Goal: Task Accomplishment & Management: Use online tool/utility

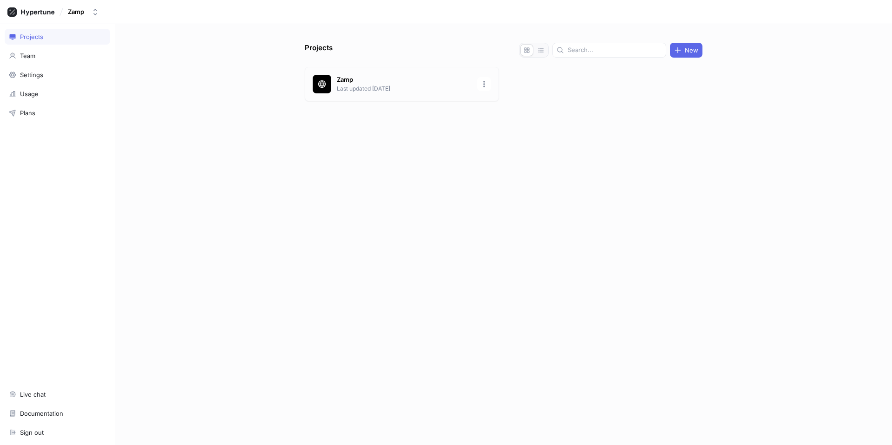
click at [320, 97] on div "Zamp Last updated [DATE]" at bounding box center [402, 84] width 194 height 34
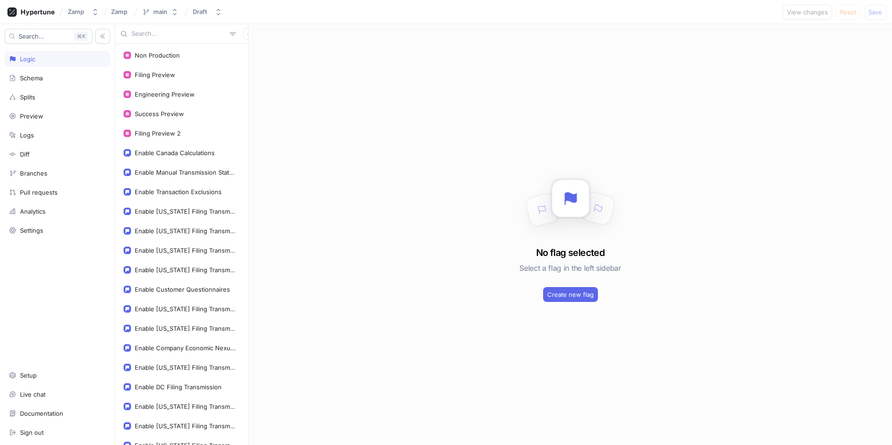
click at [150, 33] on input "text" at bounding box center [179, 33] width 94 height 9
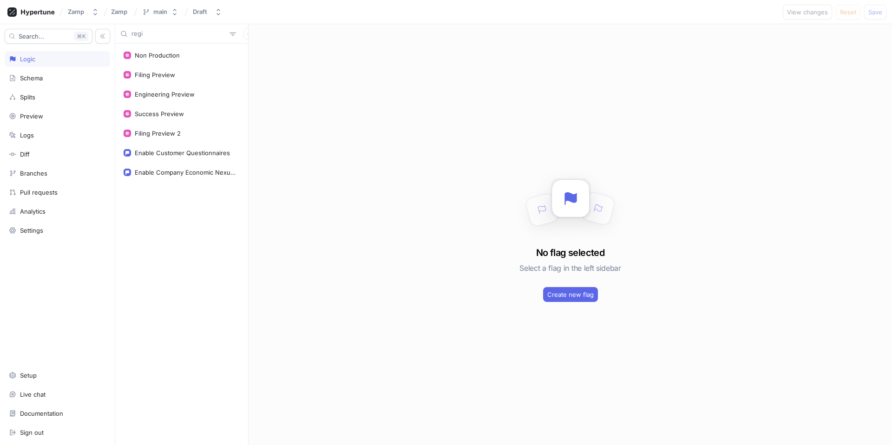
type input "regis"
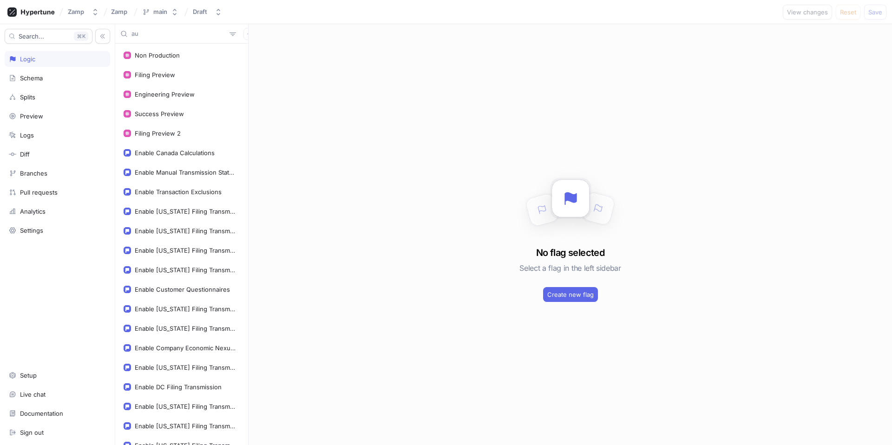
type input "aut"
click at [247, 33] on icon "button" at bounding box center [250, 34] width 6 height 6
click at [259, 53] on div "Flag" at bounding box center [260, 52] width 55 height 16
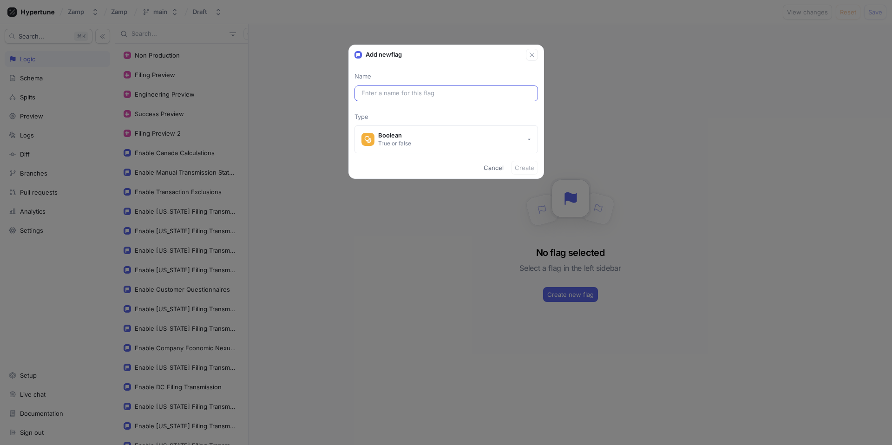
click at [405, 94] on input "text" at bounding box center [447, 93] width 170 height 9
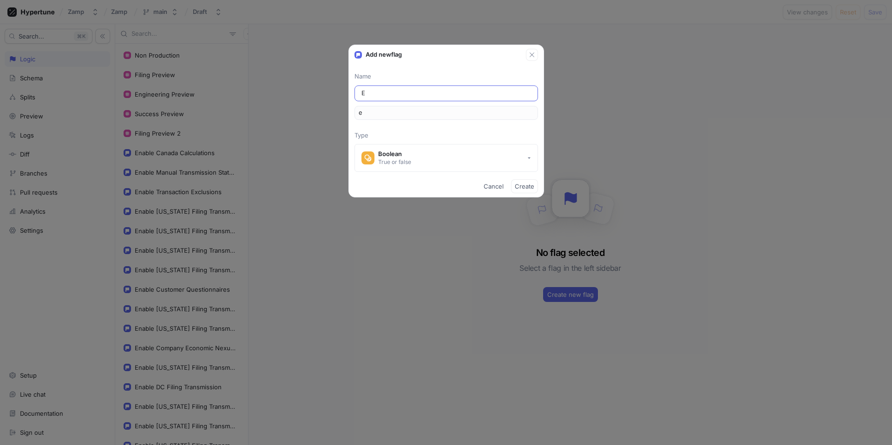
type input "En"
type input "en"
type input "Ena"
type input "ena"
type input "Enab"
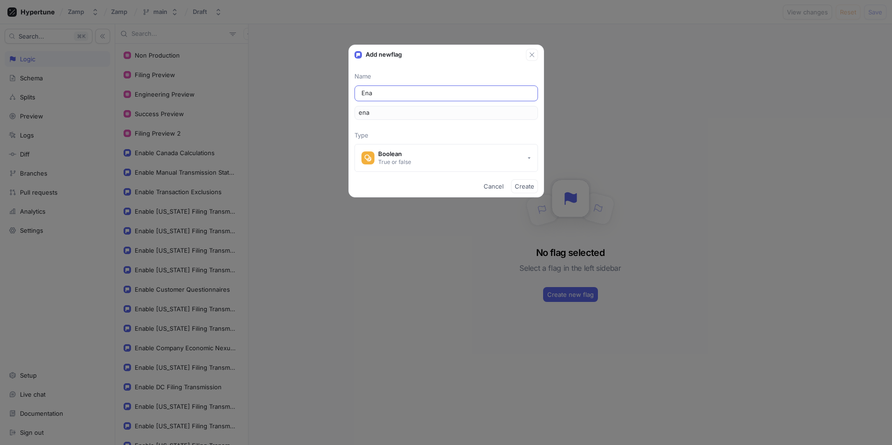
type input "enab"
type input "Enabl"
type input "enabl"
type input "Enable"
type input "enable"
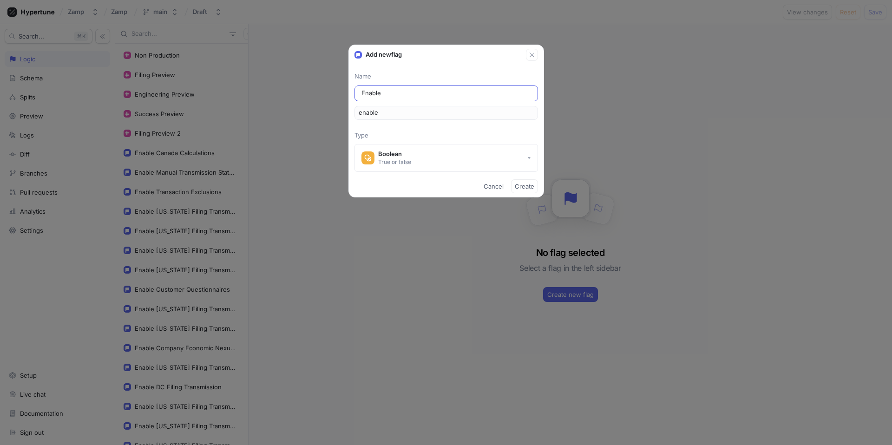
type input "Enable R"
type input "enableR"
type input "Enable Re"
type input "enableRe"
type input "Enable Reg"
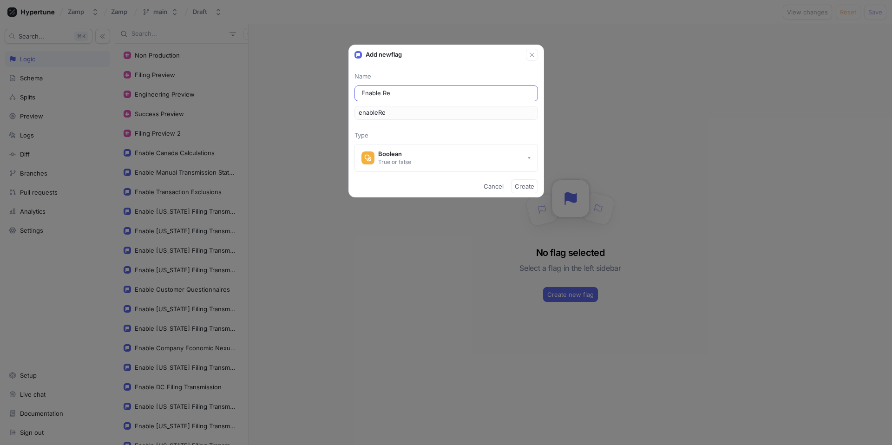
type input "enableReg"
type input "Enable Regi"
type input "enableRegi"
type input "Enable Regis"
type input "enableRegis"
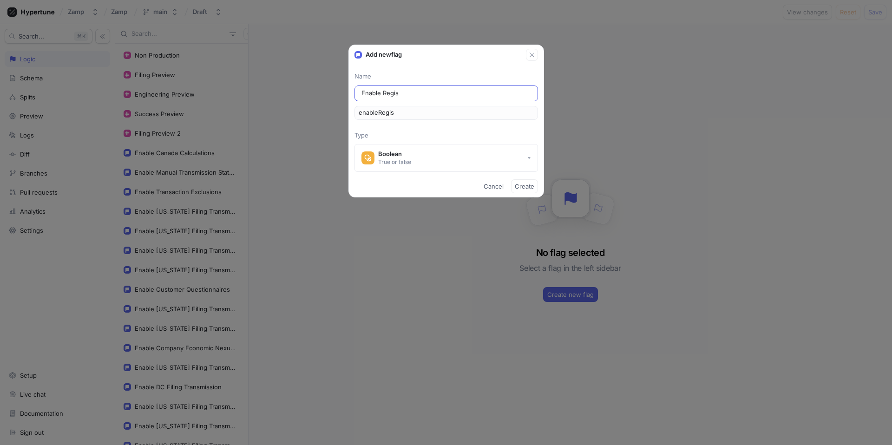
type input "Enable Regist"
type input "enableRegist"
type input "Enable Registr"
type input "enableRegistr"
type input "Enable Registra"
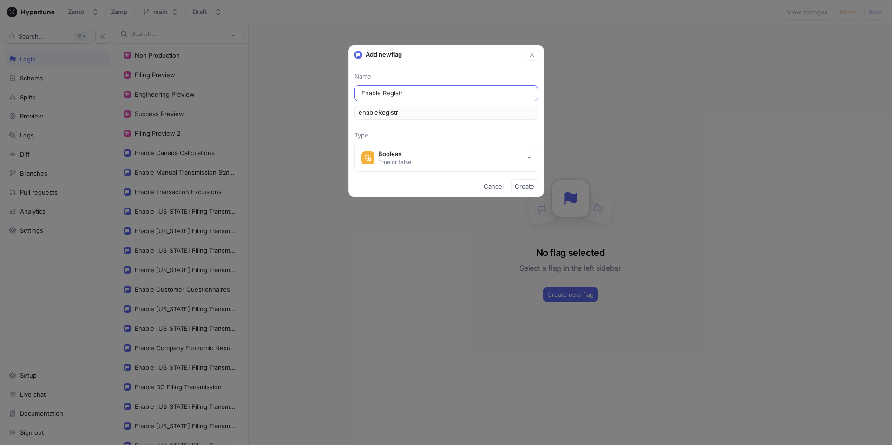
type input "enableRegistra"
type input "Enable Registrat"
type input "enableRegistrat"
type input "Enable Registrati"
type input "enableRegistrati"
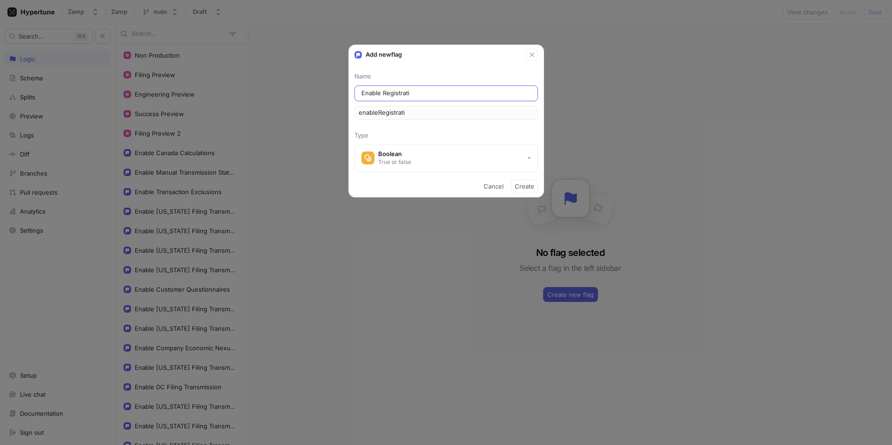
type input "Enable Registratio"
type input "enableRegistratio"
type input "Enable Registration"
type input "enableRegistration"
type input "Enable Registration R"
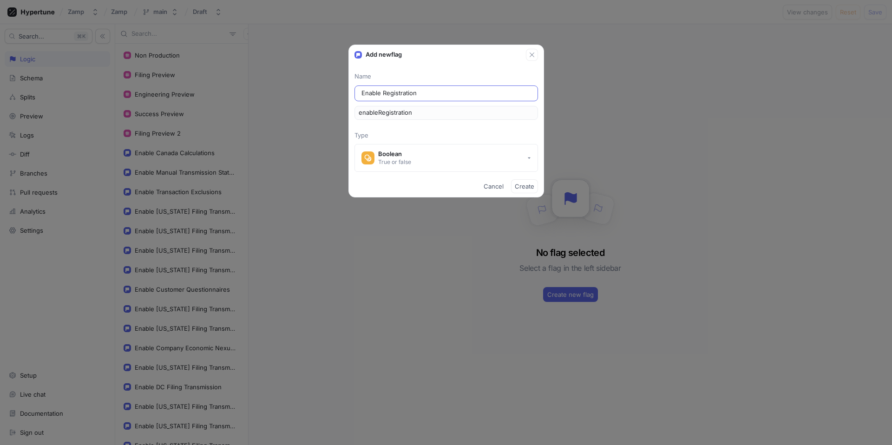
type input "enableRegistrationR"
type input "Enable Registration RE"
type input "enableRegistrationRE"
type input "Enable Registration REq"
type input "enableRegistrationREq"
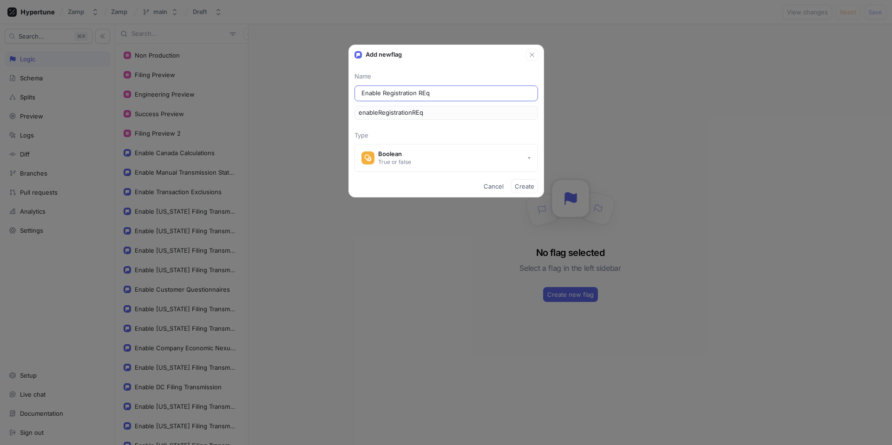
type input "Enable Registration REqu"
type input "enableRegistrationREqu"
type input "Enable Registration REque"
type input "enableRegistrationREque"
type input "Enable Registration REqu"
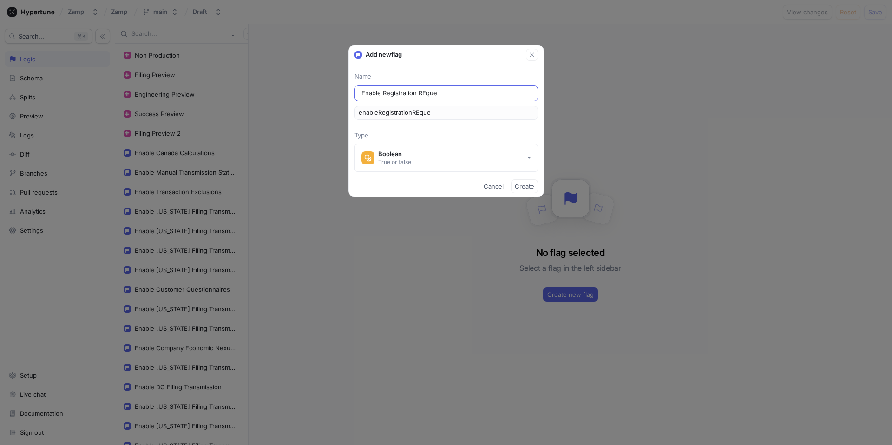
type input "enableRegistrationREqu"
type input "Enable Registration REq"
type input "enableRegistrationREq"
type input "Enable Registration RE"
type input "enableRegistrationRE"
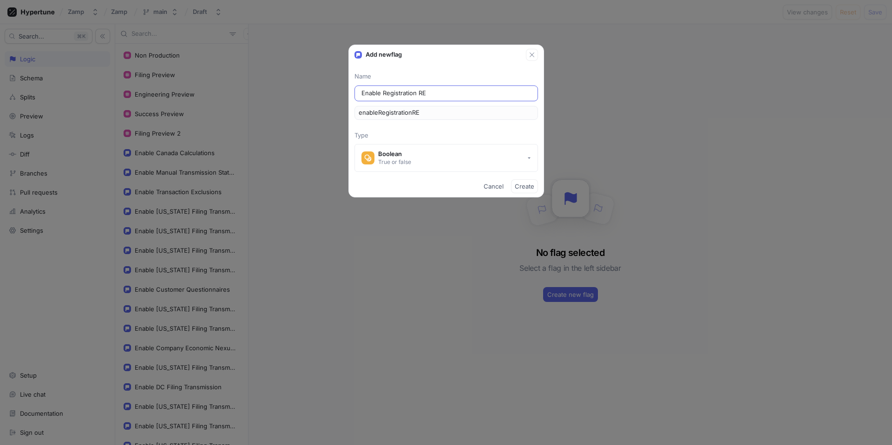
type input "Enable Registration R"
type input "enableRegistrationR"
type input "Enable Registration Re"
type input "enableRegistrationRe"
type input "Enable Registration Req"
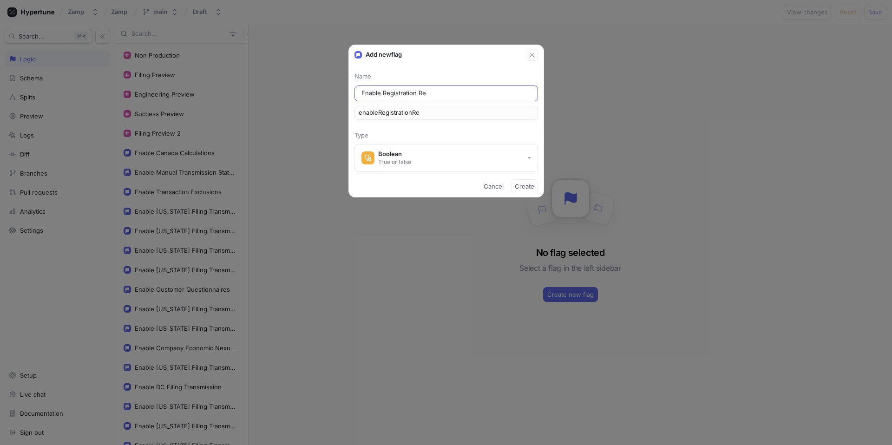
type input "enableRegistrationReq"
type input "Enable Registration Requ"
type input "enableRegistrationRequ"
type input "Enable Registration Reque"
type input "enableRegistrationReque"
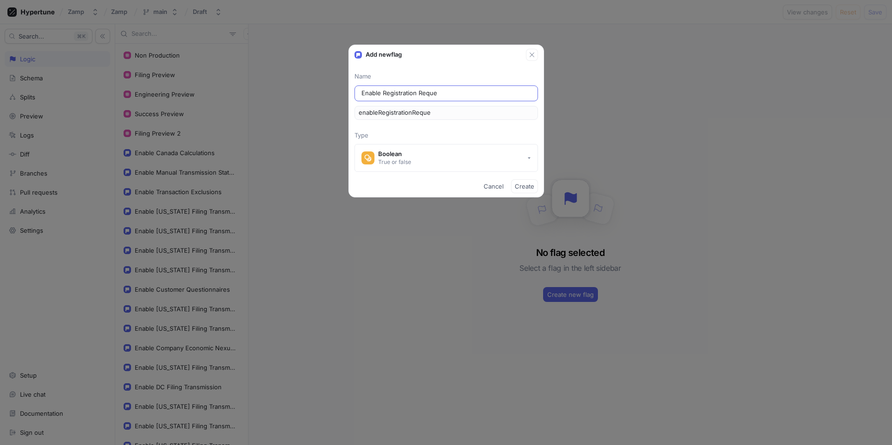
type input "Enable Registration Reques"
type input "enableRegistrationReques"
type input "Enable Registration Request"
type input "enableRegistrationRequest"
type input "Enable Registration Requests"
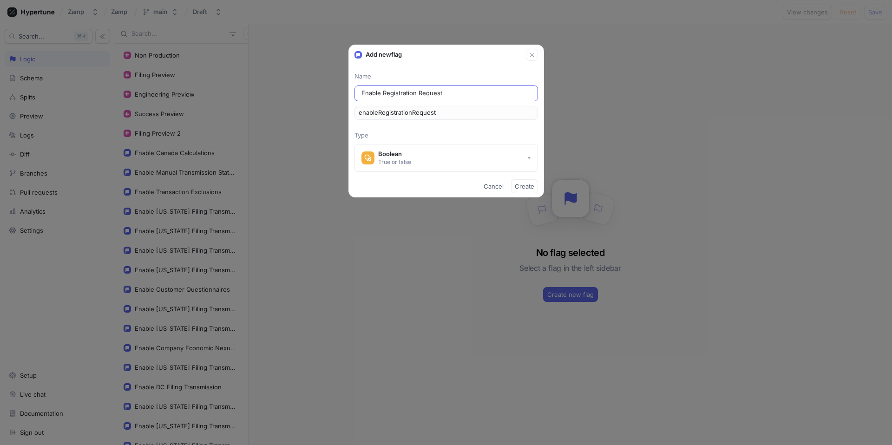
type input "enableRegistrationRequests"
type input "Enable Registration Requests"
click at [521, 184] on span "Create" at bounding box center [525, 187] width 20 height 6
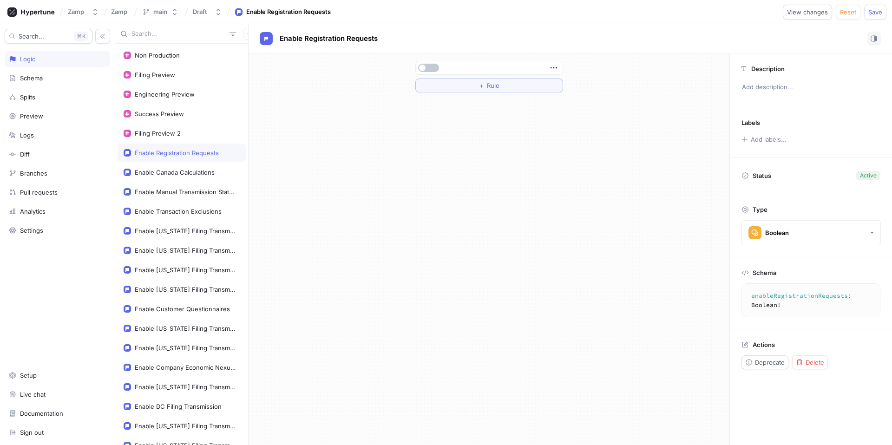
click at [498, 77] on div "＋ Rule" at bounding box center [490, 77] width 148 height 32
click at [495, 83] on span "Rule" at bounding box center [493, 86] width 13 height 6
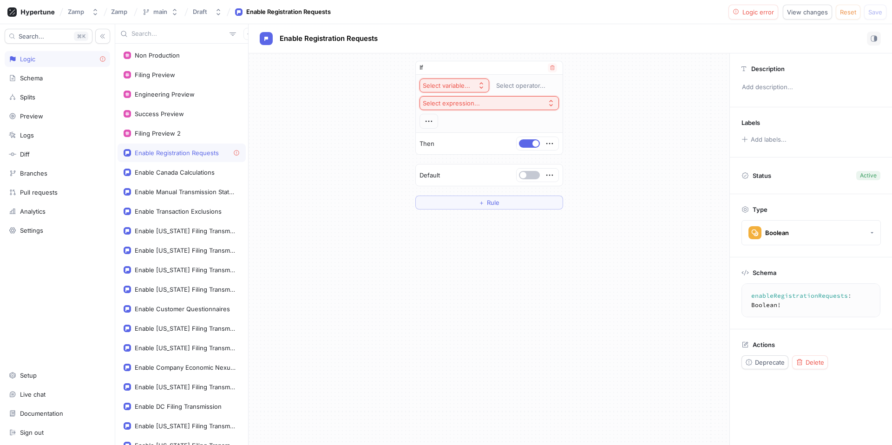
click at [462, 86] on div "Select variable..." at bounding box center [446, 86] width 47 height 8
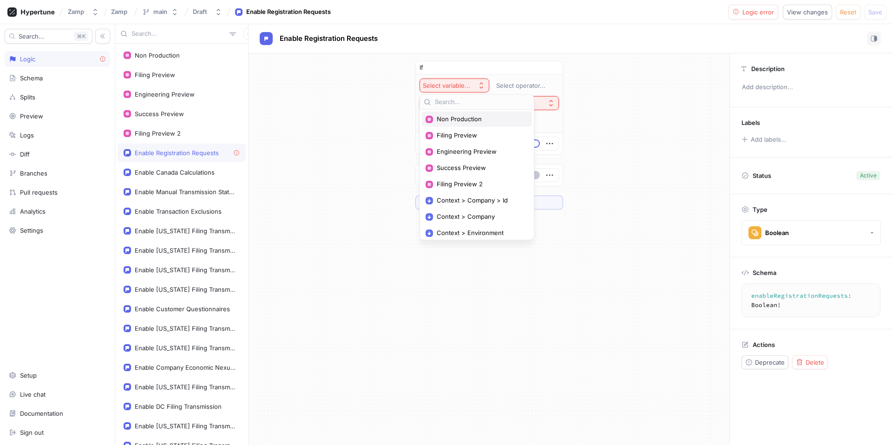
click at [491, 121] on span "Non Production" at bounding box center [480, 119] width 87 height 8
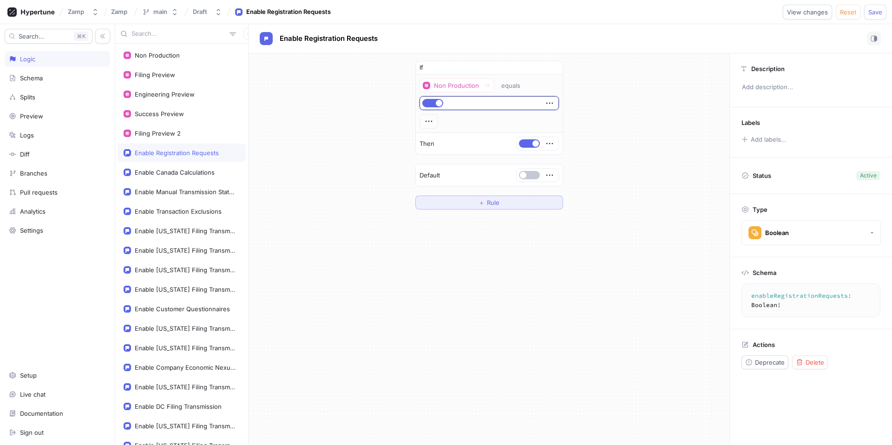
click at [492, 198] on button "＋ Rule" at bounding box center [490, 203] width 148 height 14
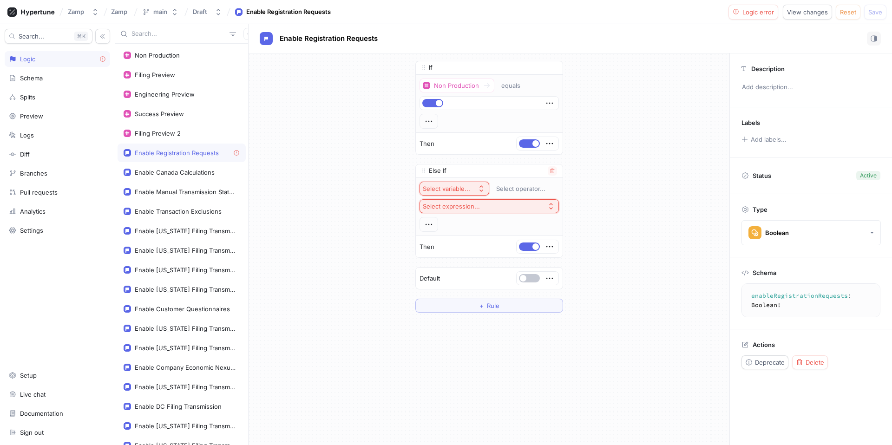
click at [440, 183] on button "Select variable..." at bounding box center [455, 189] width 70 height 14
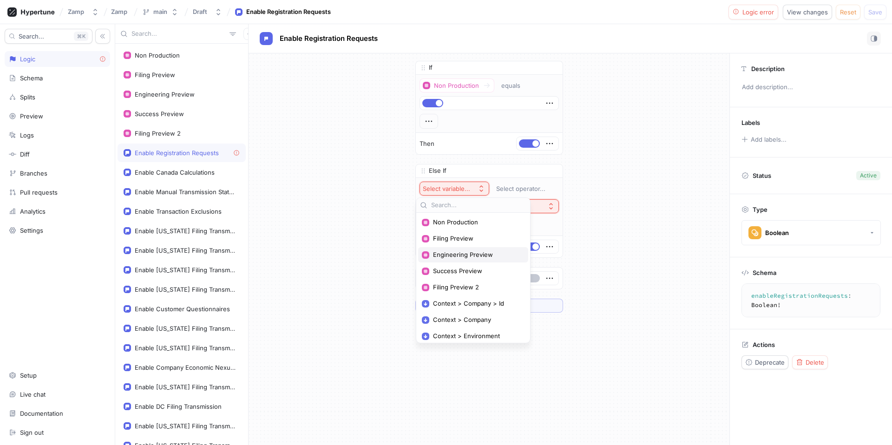
click at [494, 252] on span "Engineering Preview" at bounding box center [476, 255] width 87 height 8
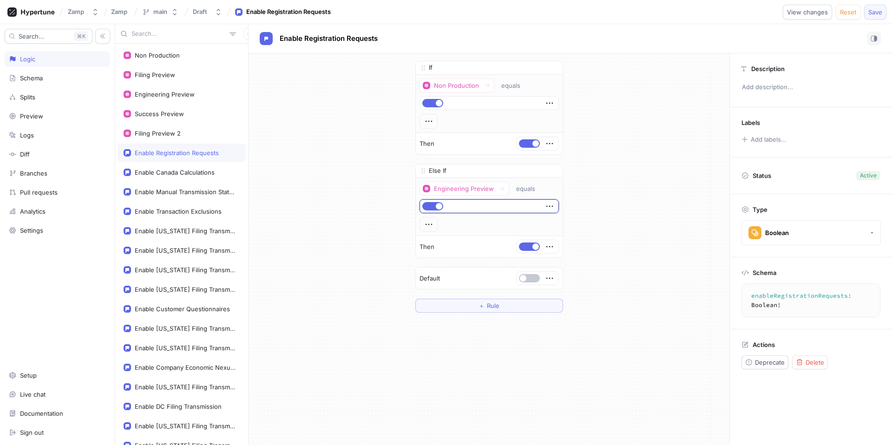
click at [881, 14] on span "Save" at bounding box center [876, 12] width 14 height 6
click at [803, 293] on textarea "enableRegistrationRequests: Boolean!" at bounding box center [817, 301] width 142 height 26
click at [802, 293] on textarea "enableRegistrationRequests: Boolean!" at bounding box center [817, 301] width 142 height 26
click at [355, 140] on div "If Non Production equals Then Else If Engineering Preview equals Then To pick u…" at bounding box center [489, 186] width 481 height 267
click at [247, 36] on icon "button" at bounding box center [250, 34] width 6 height 6
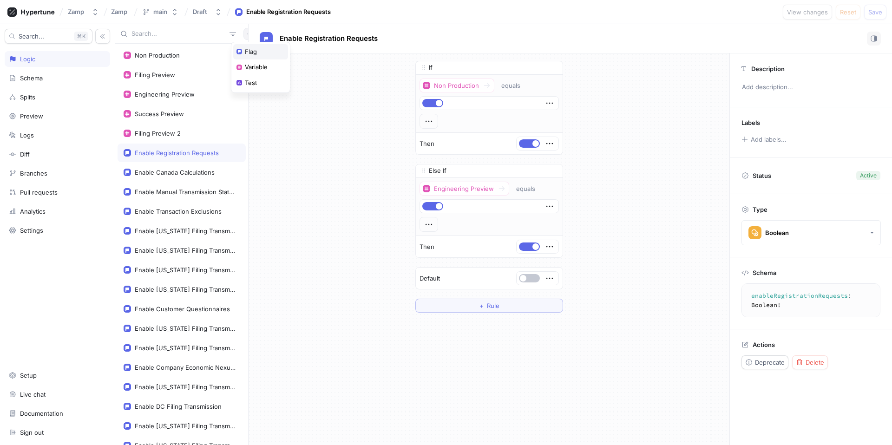
click at [263, 55] on div "Flag" at bounding box center [260, 52] width 55 height 16
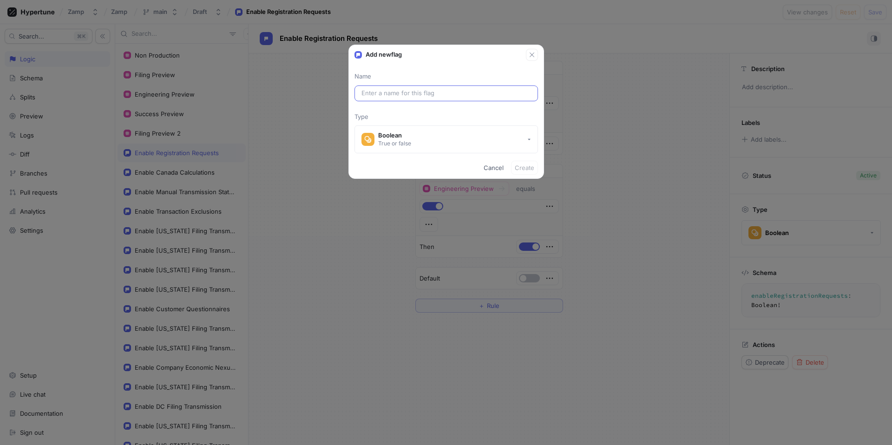
click at [440, 97] on input "text" at bounding box center [447, 93] width 170 height 9
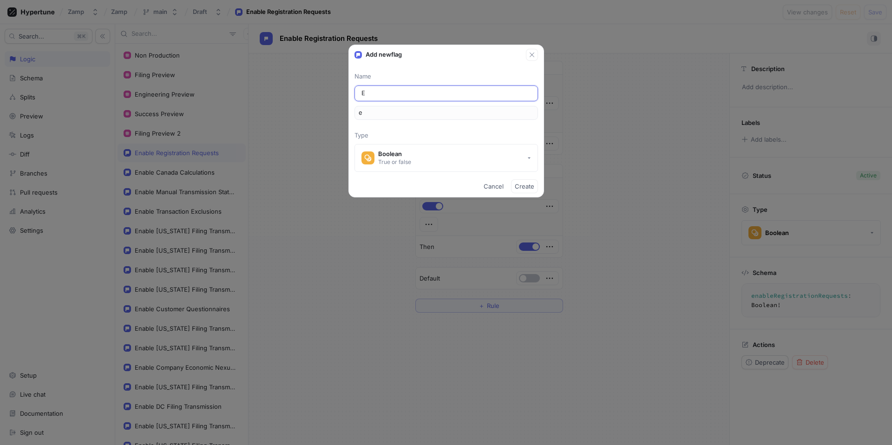
type input "En"
type input "en"
type input "Ena"
type input "ena"
type input "Enab"
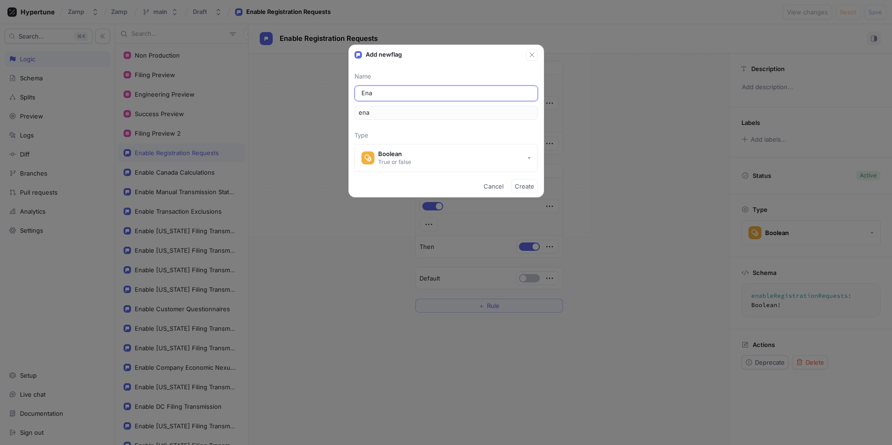
type input "enab"
type input "Enabl"
type input "enabl"
type input "Enable"
type input "enable"
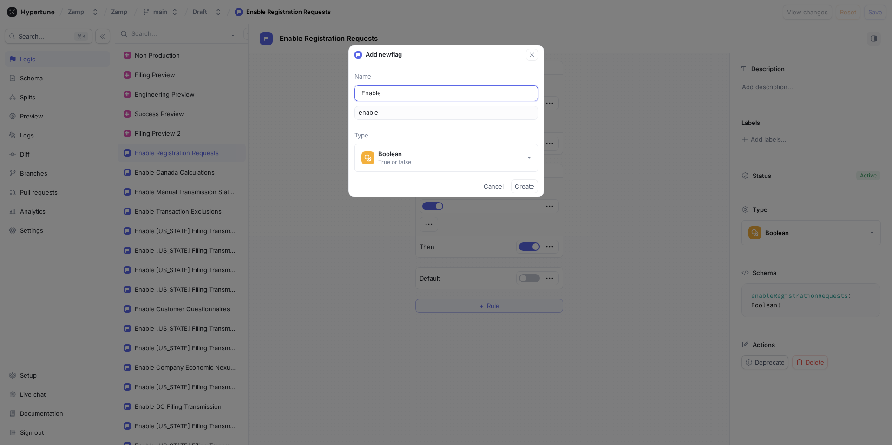
type input "Enable W"
type input "enableW"
type input "Enable Wi"
type input "enableWi"
type input "Enable Wis"
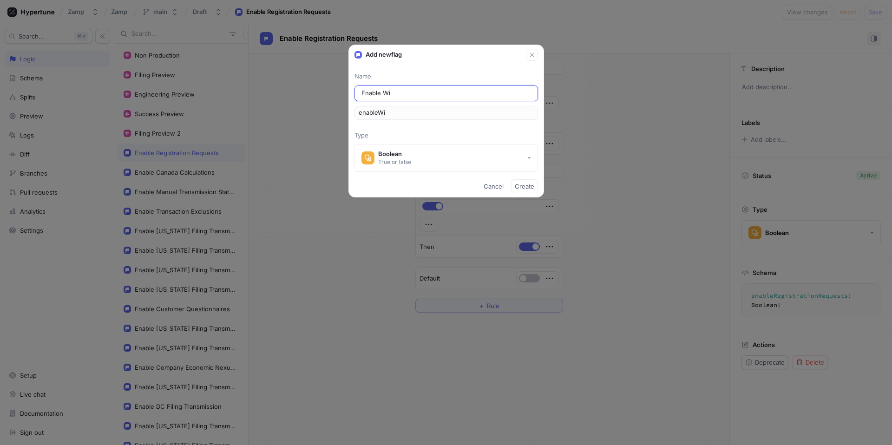
type input "enableWis"
type input "Enable Wisc"
type input "enableWisc"
type input "Enable Wisco"
type input "enableWisco"
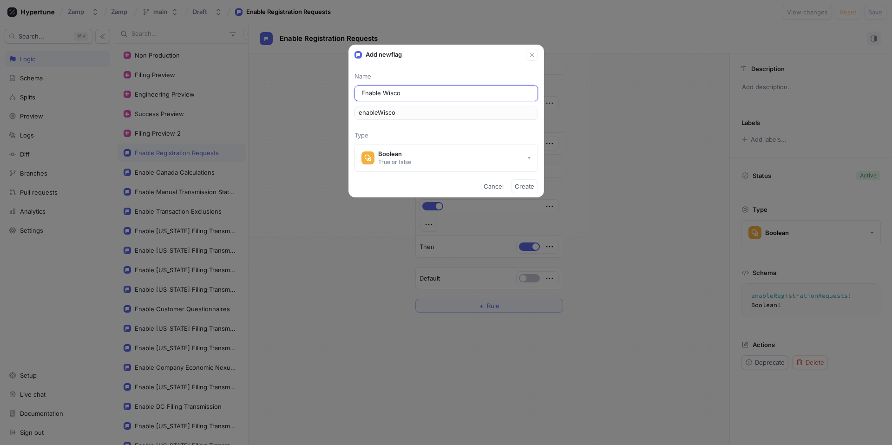
type input "Enable [DEMOGRAPHIC_DATA]"
type input "enableWiscon"
type input "Enable [DEMOGRAPHIC_DATA]"
type input "enableWiscons"
type input "Enable [DEMOGRAPHIC_DATA]"
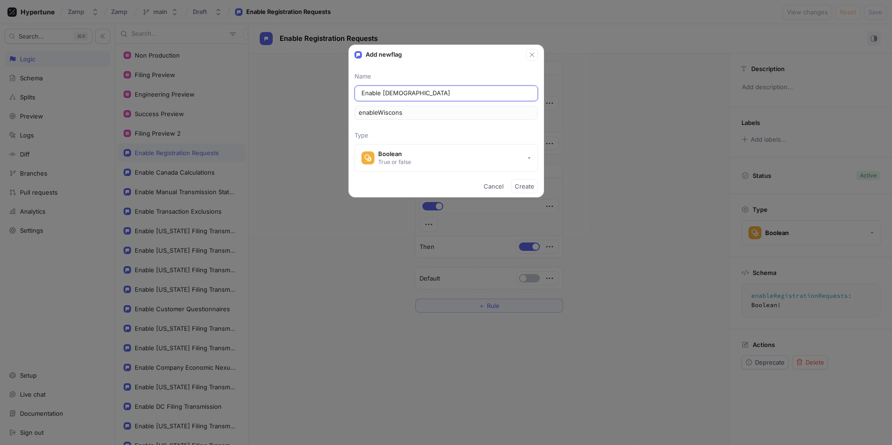
type input "enableWisconsi"
type input "Enable [US_STATE]"
type input "enableWisconsin"
type input "Enable [US_STATE] T"
type input "enableWisconsinT"
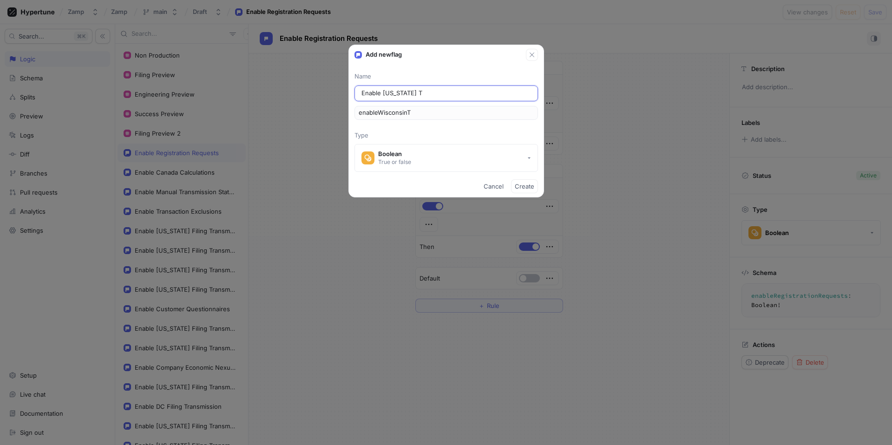
type input "Enable [US_STATE] Tr"
type input "enableWisconsinTr"
type input "Enable [US_STATE] Tra"
type input "enableWisconsinTra"
type input "Enable [US_STATE] [PERSON_NAME]"
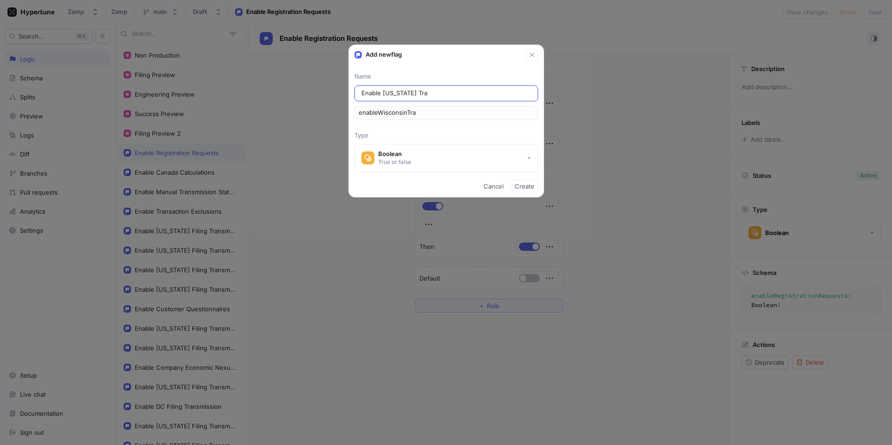
type input "enableWisconsinTran"
type input "Enable [US_STATE] Trans"
type input "enableWisconsinTrans"
type input "Enable [US_STATE] Transm"
type input "enableWisconsinTransm"
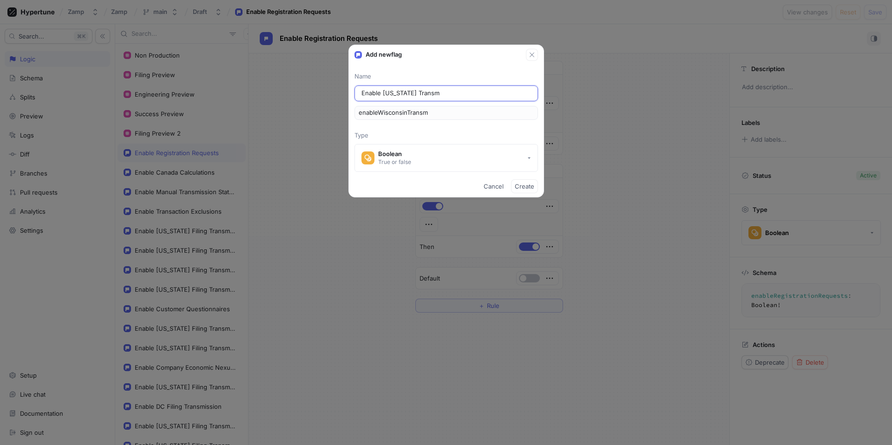
type input "Enable [US_STATE] Transmi"
type input "enableWisconsinTransmi"
type input "Enable [US_STATE] Transmis"
type input "enableWisconsinTransmis"
type input "Enable [US_STATE] Transmiss"
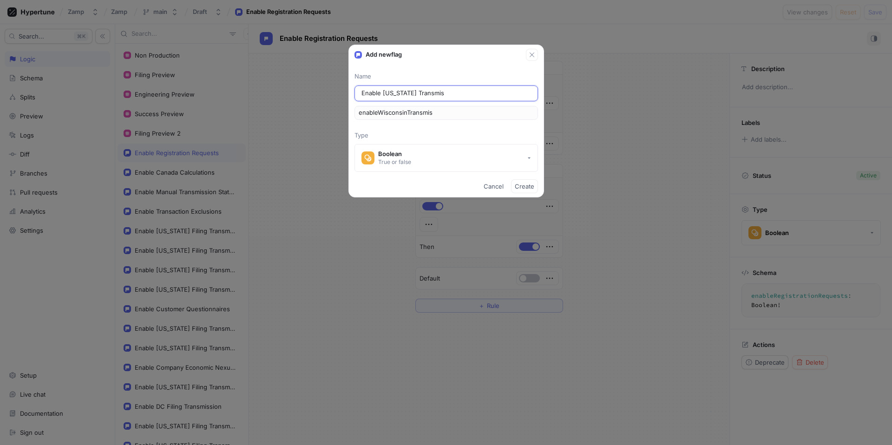
type input "enableWisconsinTransmiss"
type input "Enable [US_STATE] Transmissi"
type input "enableWisconsinTransmissi"
type input "Enable [US_STATE] Transmissio"
type input "enableWisconsinTransmissio"
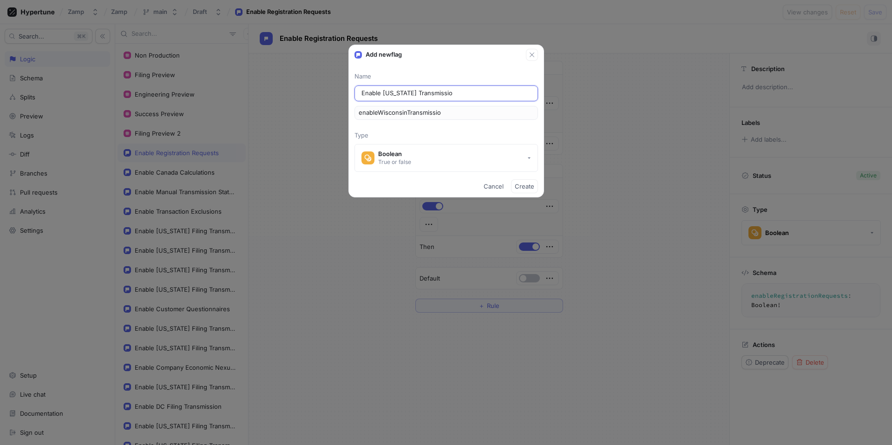
type input "Enable [US_STATE] Transmission"
type input "enableWisconsinTransmission"
type input "Enable [US_STATE] Transmission 2"
type input "enableWisconsinTransmission2"
type input "Enable [US_STATE] Transmission 2"
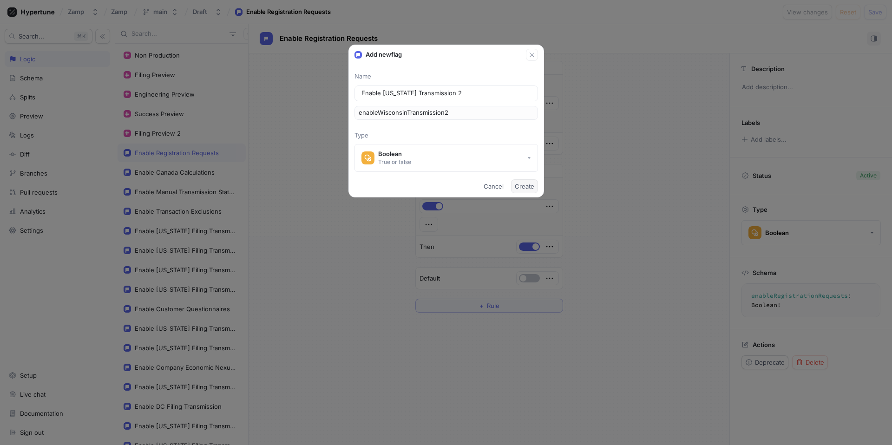
click at [522, 186] on span "Create" at bounding box center [525, 187] width 20 height 6
type textarea "enableWisconsinTransmission2: Boolean!"
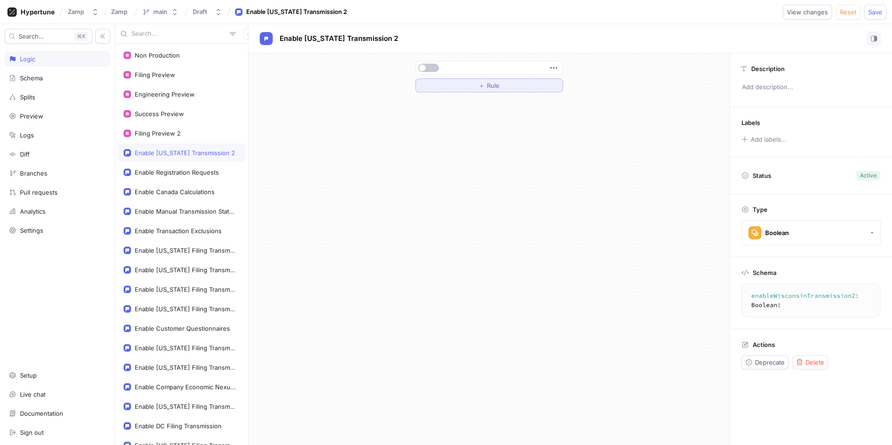
click at [497, 87] on span "Rule" at bounding box center [493, 86] width 13 height 6
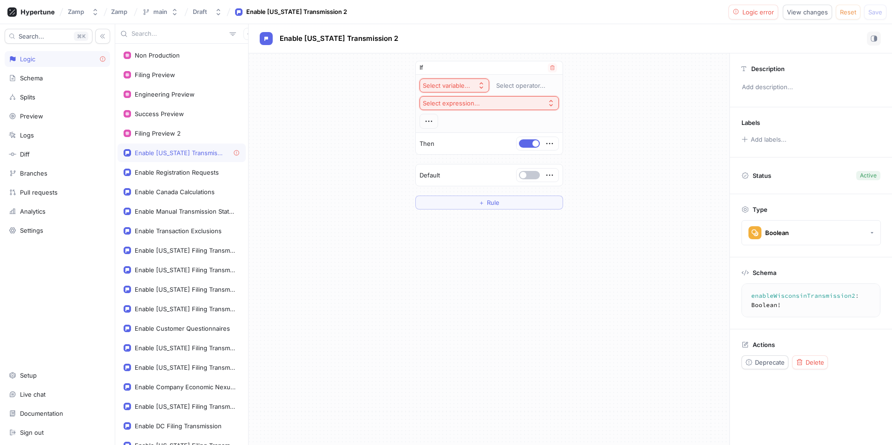
click at [469, 84] on div "Select variable..." at bounding box center [446, 86] width 47 height 8
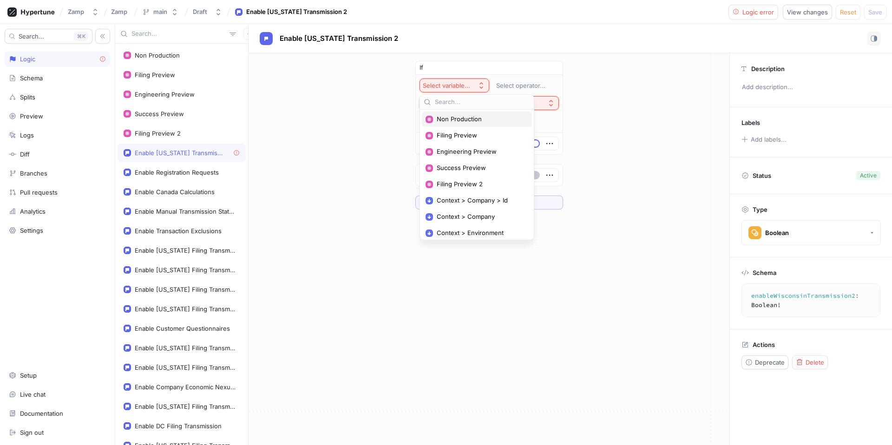
click at [482, 119] on span "Non Production" at bounding box center [480, 119] width 87 height 8
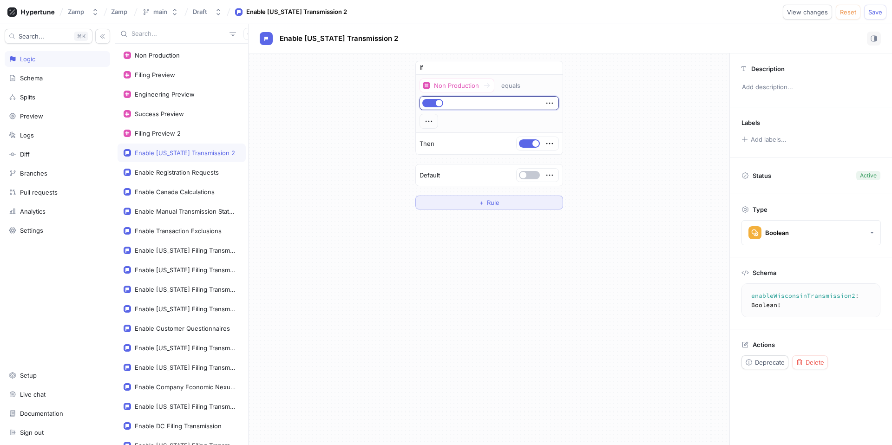
click at [485, 207] on button "＋ Rule" at bounding box center [490, 203] width 148 height 14
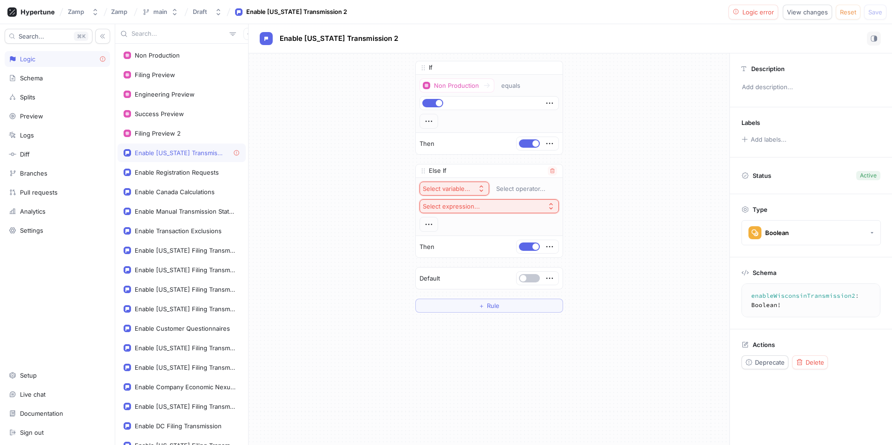
click at [451, 185] on div "Select variable..." at bounding box center [446, 189] width 47 height 8
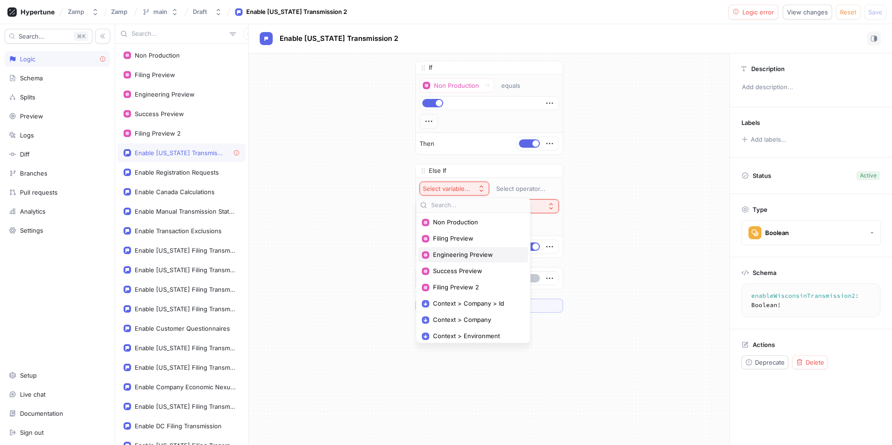
click at [486, 256] on span "Engineering Preview" at bounding box center [476, 255] width 87 height 8
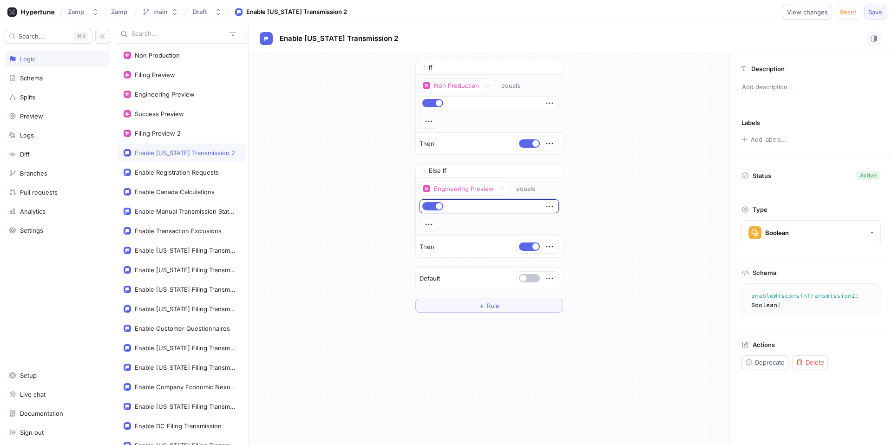
click at [872, 13] on span "Save" at bounding box center [876, 12] width 14 height 6
click at [793, 293] on textarea "enableWisconsinTransmission2: Boolean!" at bounding box center [821, 301] width 150 height 26
click at [794, 293] on textarea "enableWisconsinTransmission2: Boolean!" at bounding box center [821, 301] width 150 height 26
click at [790, 299] on textarea "enableWisconsinTransmission2: Boolean!" at bounding box center [821, 301] width 150 height 26
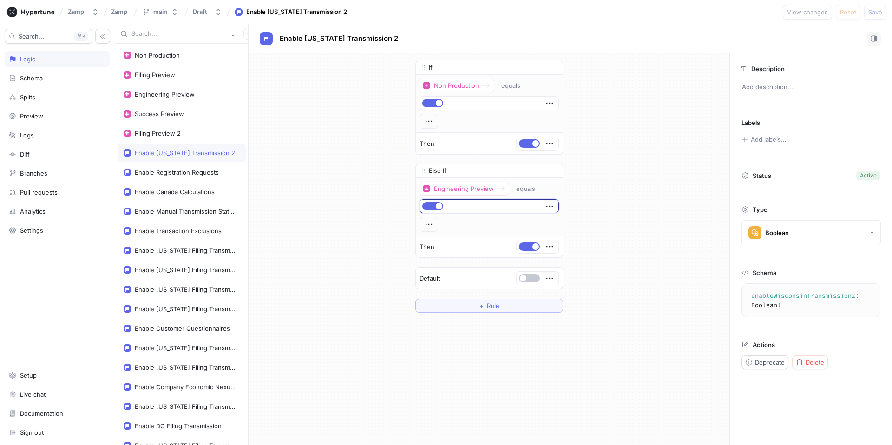
click at [790, 299] on textarea "enableWisconsinTransmission2: Boolean!" at bounding box center [821, 301] width 150 height 26
click at [415, 44] on div "Enable [US_STATE] Transmission 2" at bounding box center [570, 39] width 621 height 14
